Goal: Information Seeking & Learning: Learn about a topic

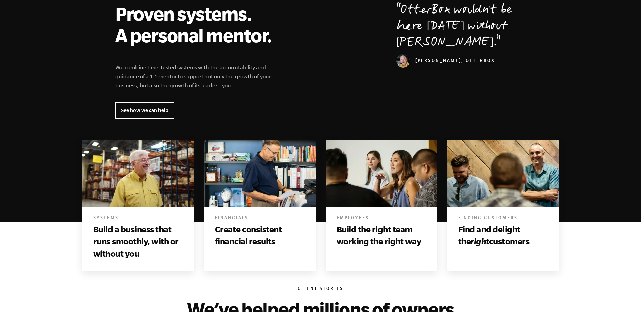
scroll to position [304, 0]
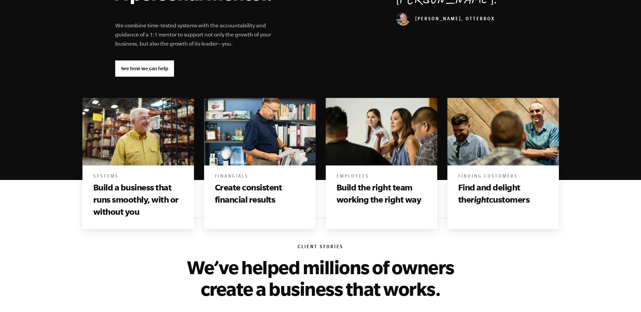
click at [144, 66] on link "See how we can help" at bounding box center [144, 68] width 59 height 16
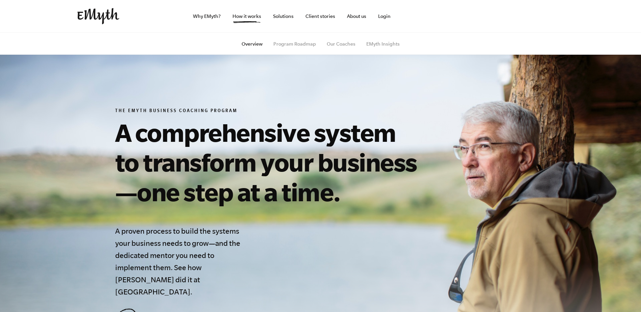
click at [99, 11] on img at bounding box center [98, 16] width 42 height 16
